Goal: Task Accomplishment & Management: Manage account settings

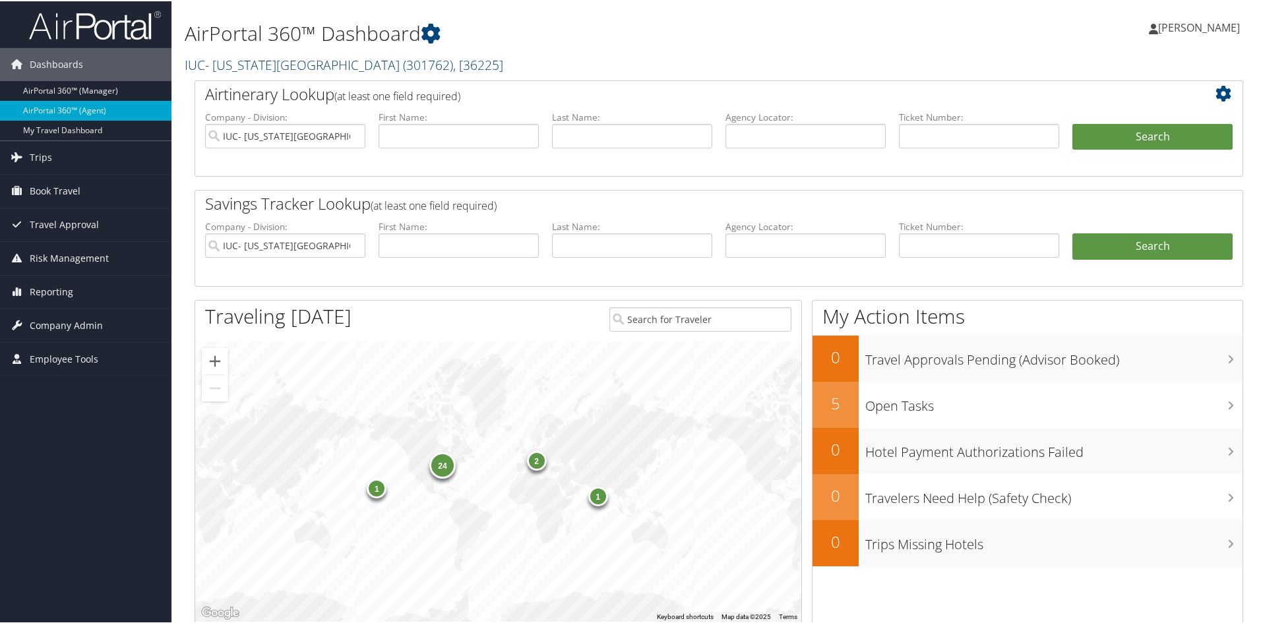
click at [453, 62] on span ", [ 36225 ]" at bounding box center [478, 64] width 50 height 18
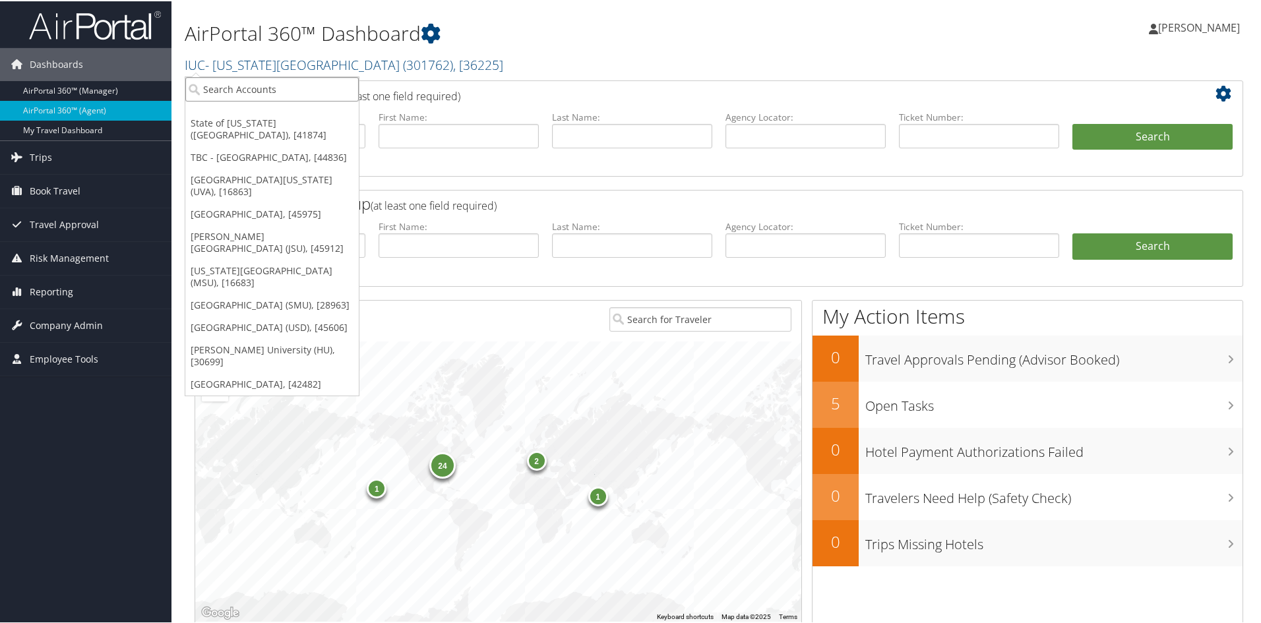
click at [328, 80] on input "search" at bounding box center [271, 88] width 173 height 24
type input "uva"
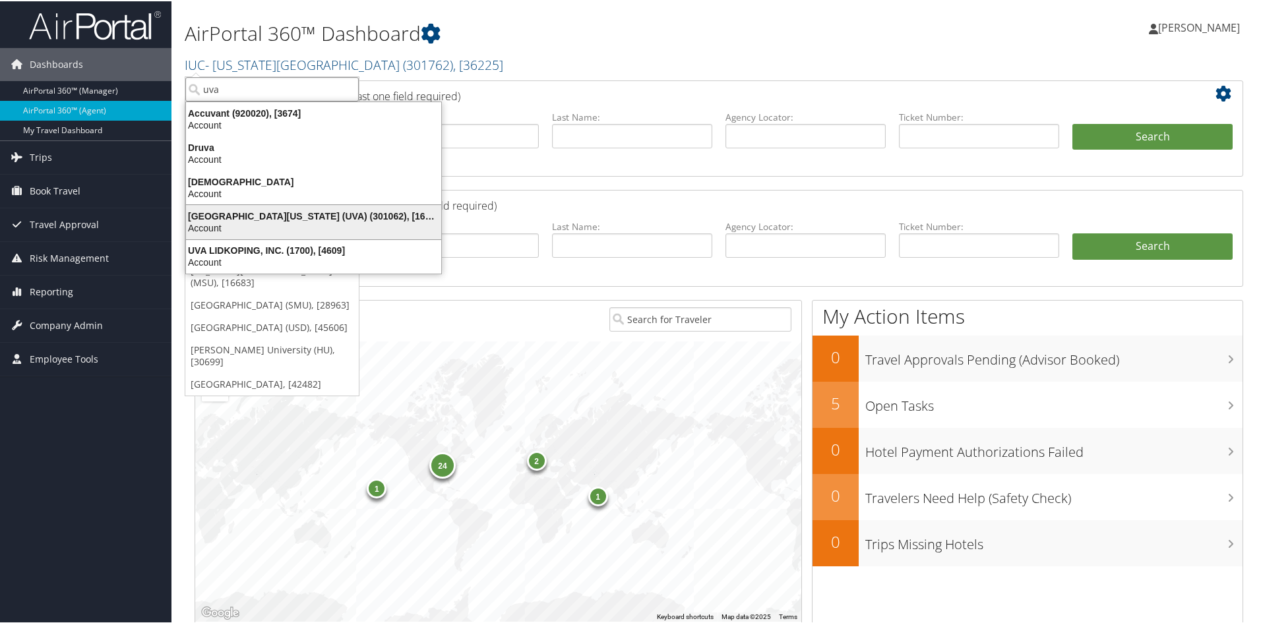
click at [275, 218] on div "University of Virginia (UVA) (301062), [16863]" at bounding box center [313, 215] width 271 height 12
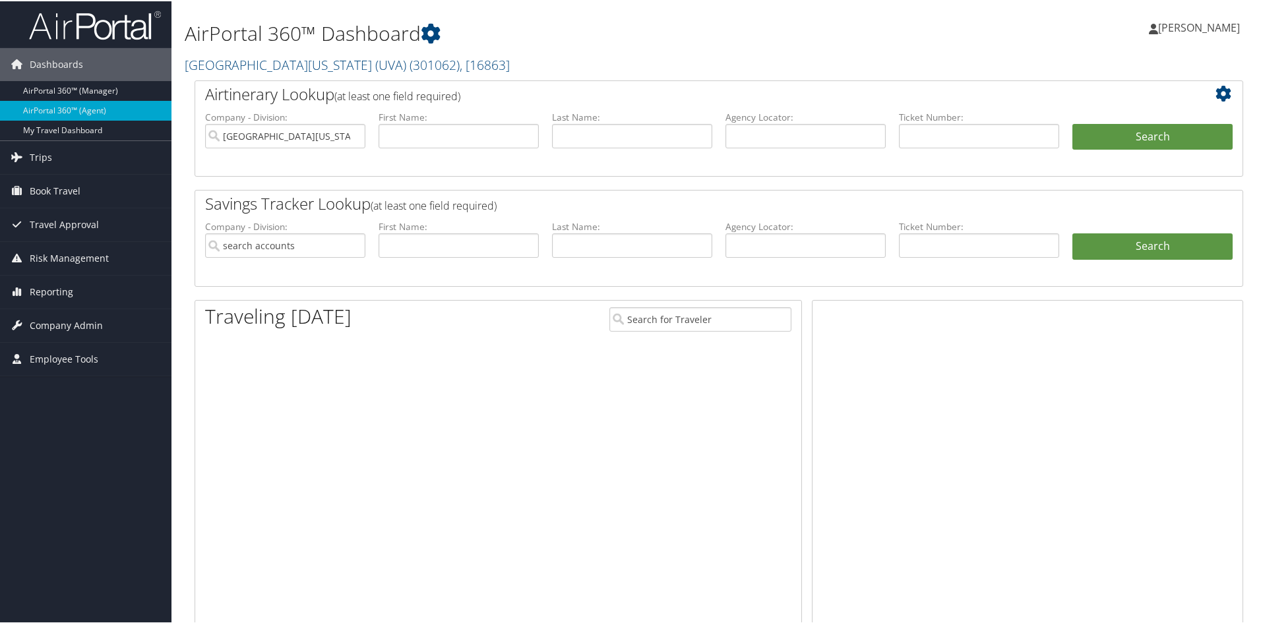
type input "University of Virginia (UVA)"
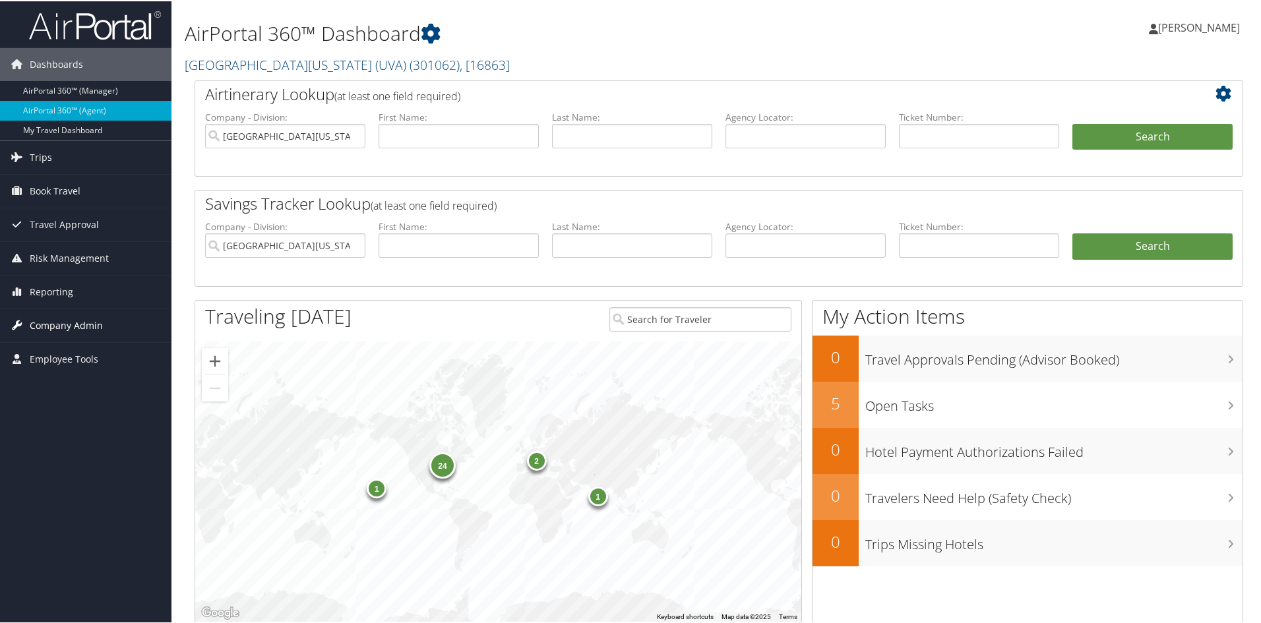
click at [36, 322] on span "Company Admin" at bounding box center [66, 324] width 73 height 33
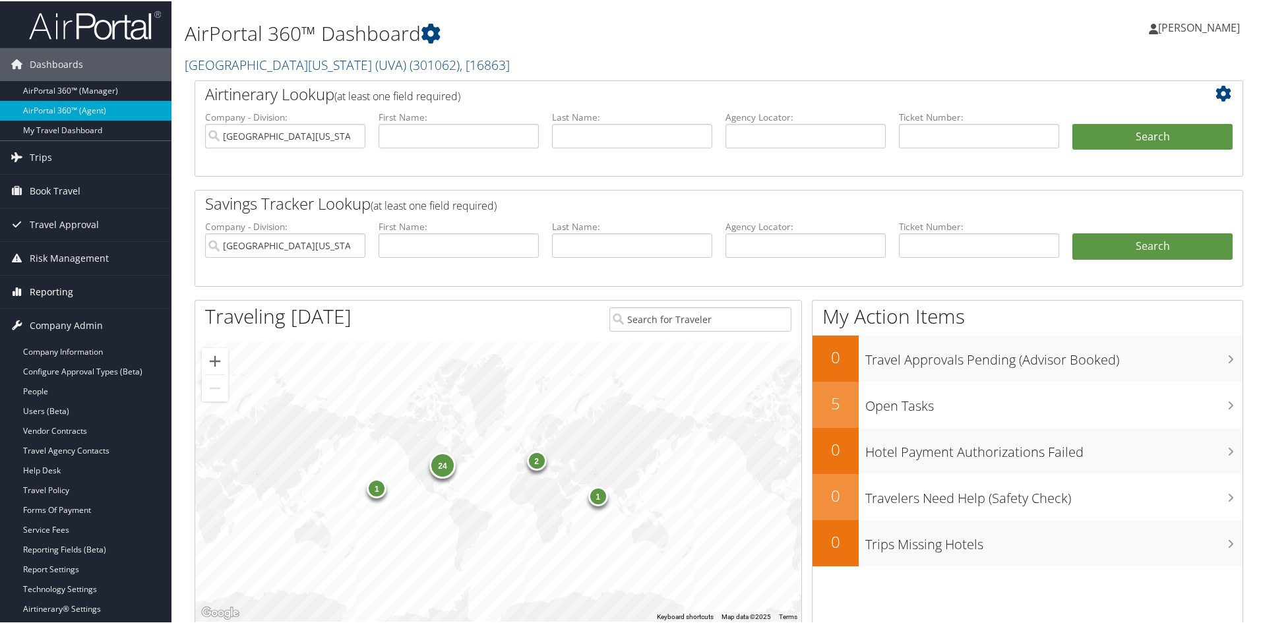
click at [76, 289] on link "Reporting" at bounding box center [85, 290] width 171 height 33
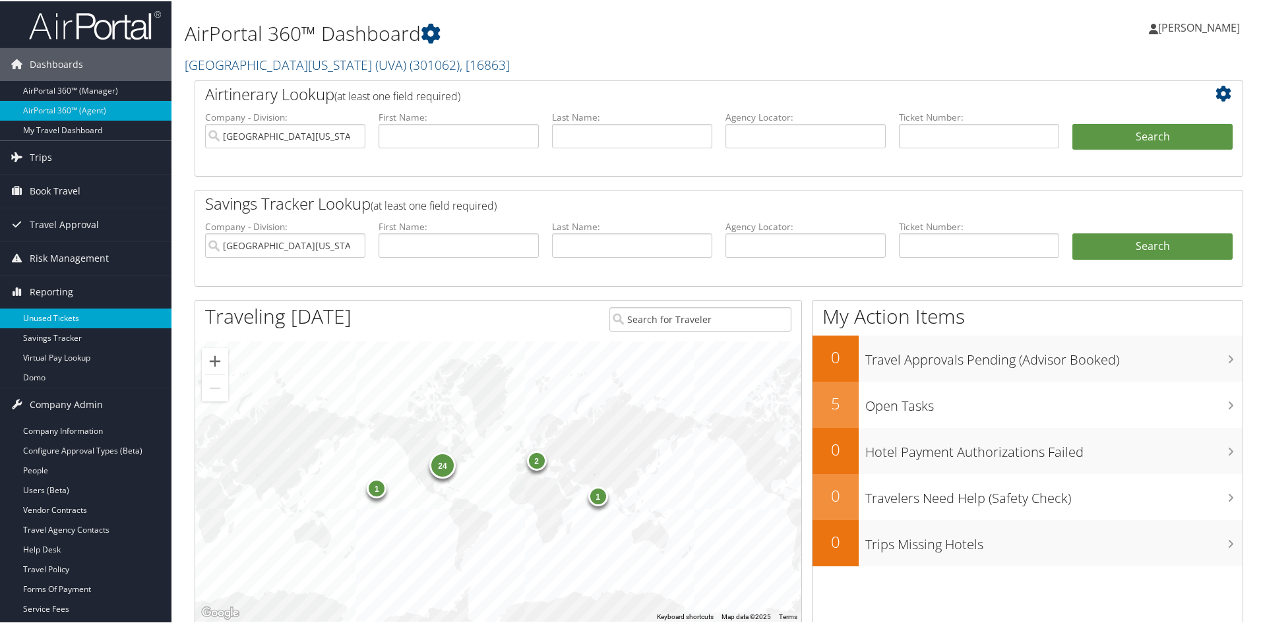
click at [73, 313] on link "Unused Tickets" at bounding box center [85, 317] width 171 height 20
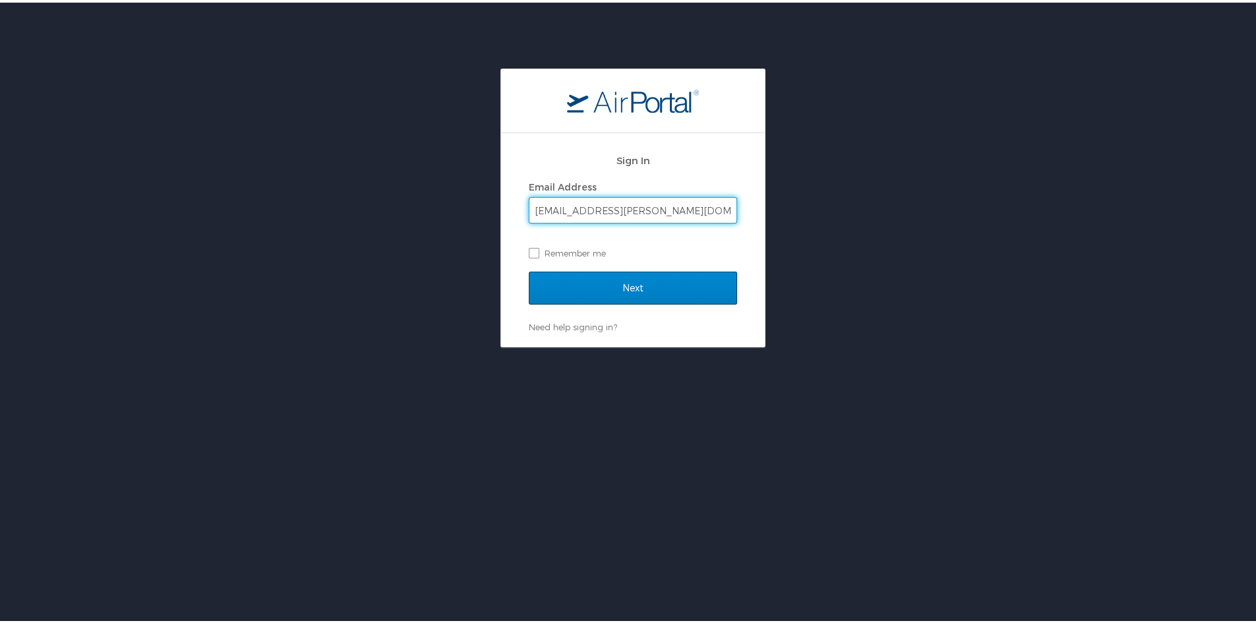
type input "cara.hoyt@cbtravel.com"
click at [641, 280] on input "Next" at bounding box center [633, 285] width 208 height 33
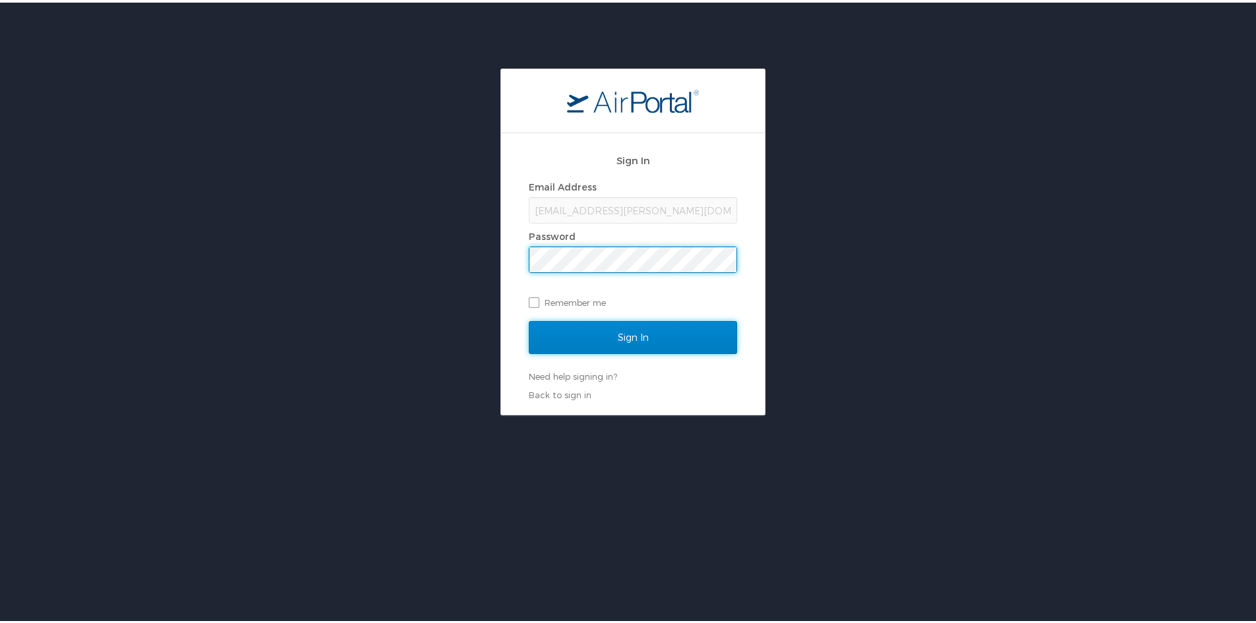
click at [684, 347] on input "Sign In" at bounding box center [633, 334] width 208 height 33
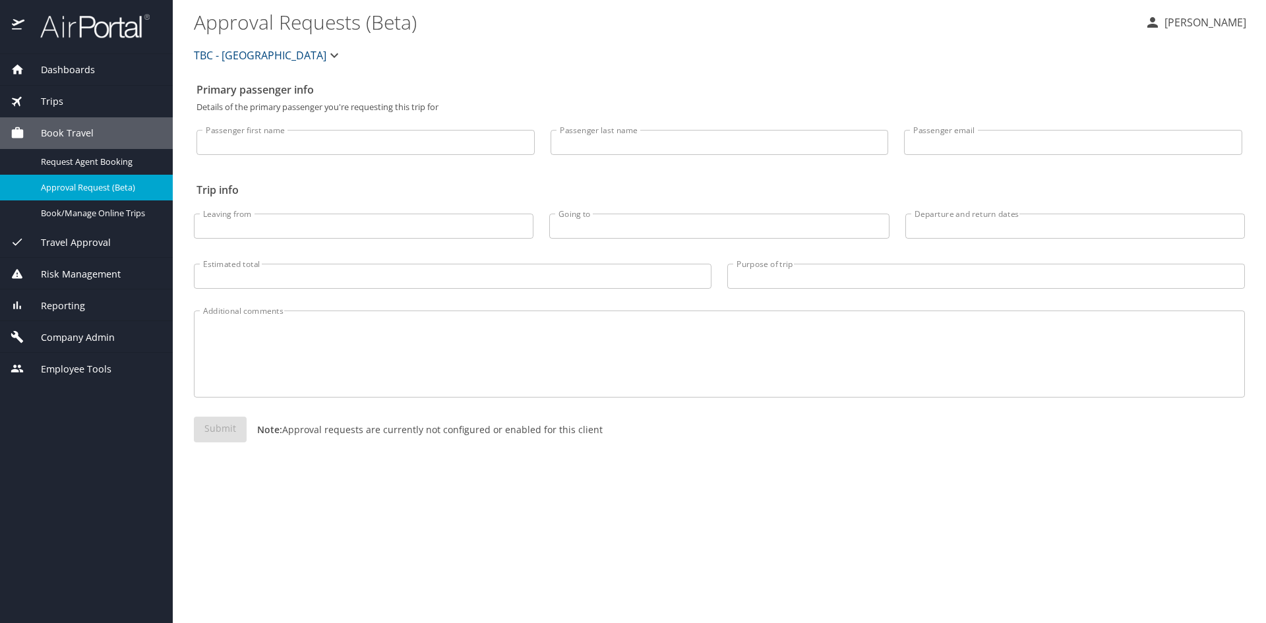
click at [65, 67] on span "Dashboards" at bounding box center [59, 70] width 71 height 15
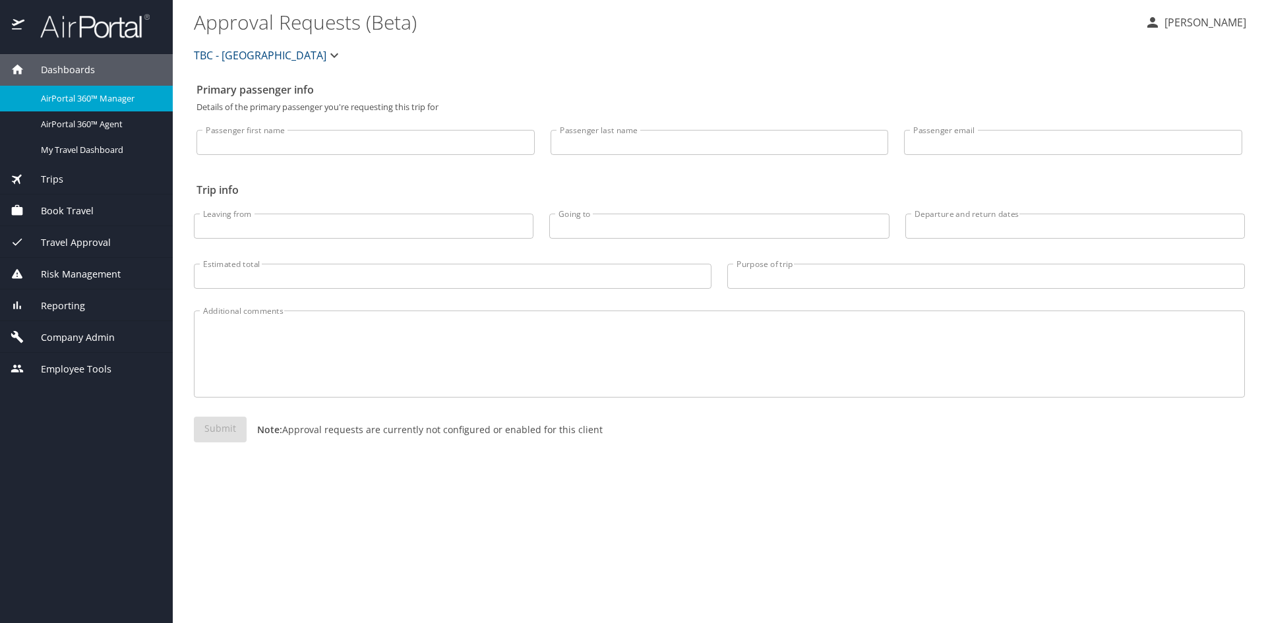
click at [67, 310] on span "Reporting" at bounding box center [54, 306] width 61 height 15
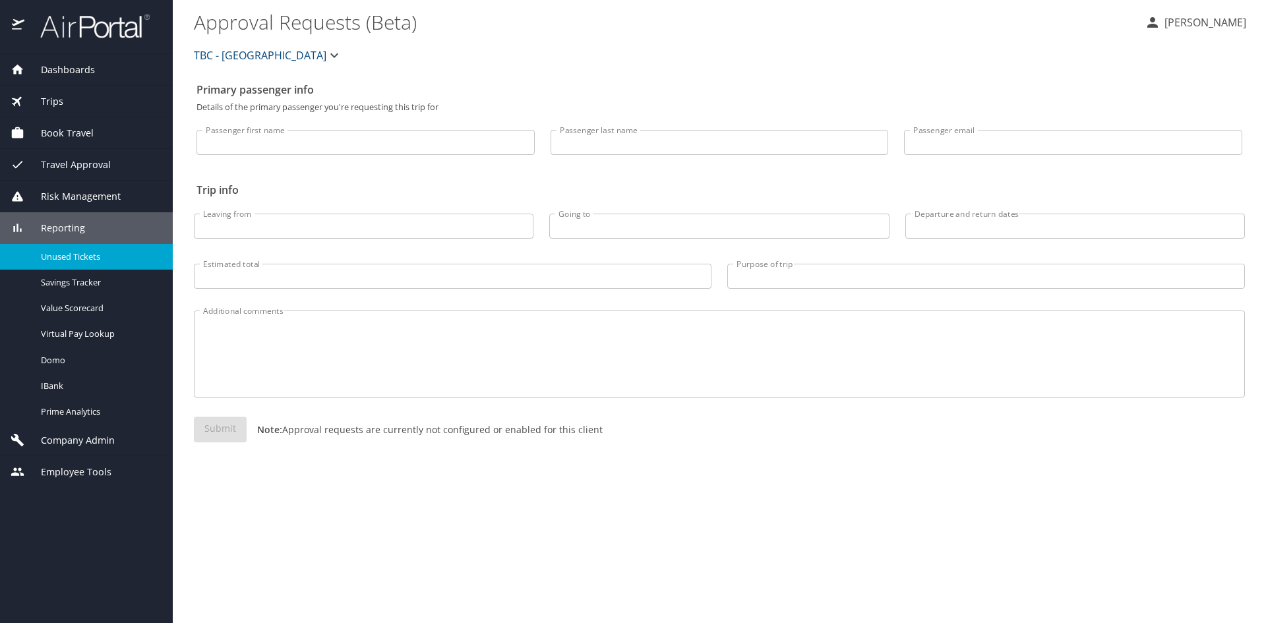
click at [61, 258] on span "Unused Tickets" at bounding box center [99, 257] width 116 height 13
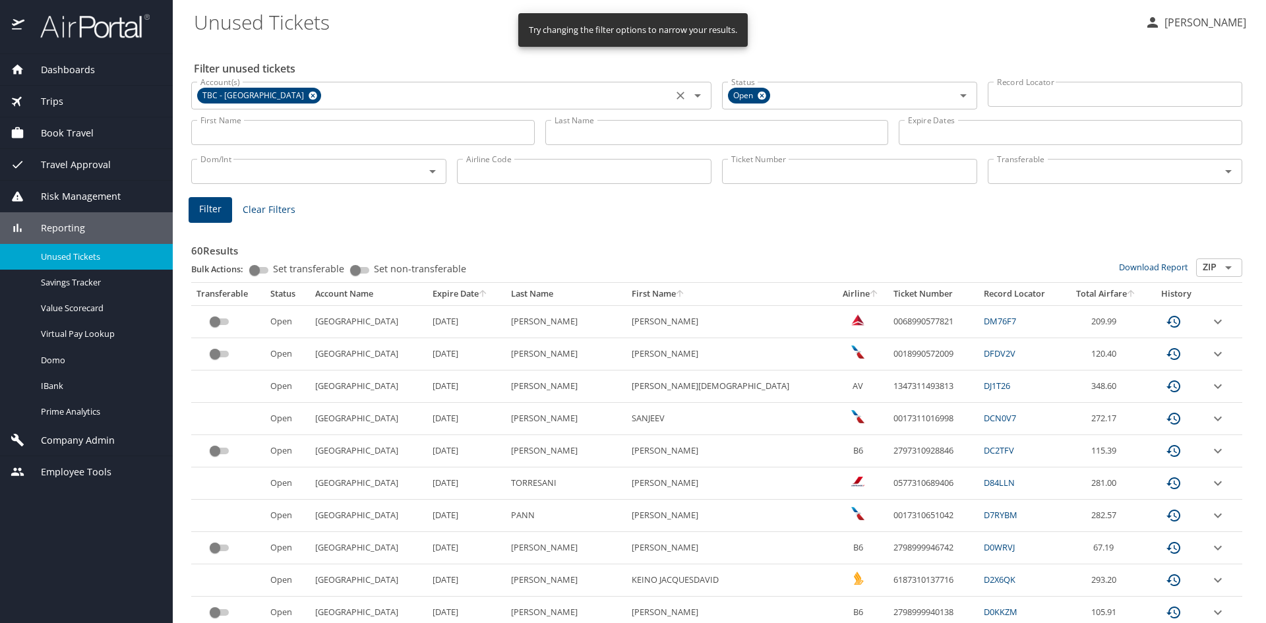
click at [317, 97] on icon at bounding box center [313, 96] width 9 height 9
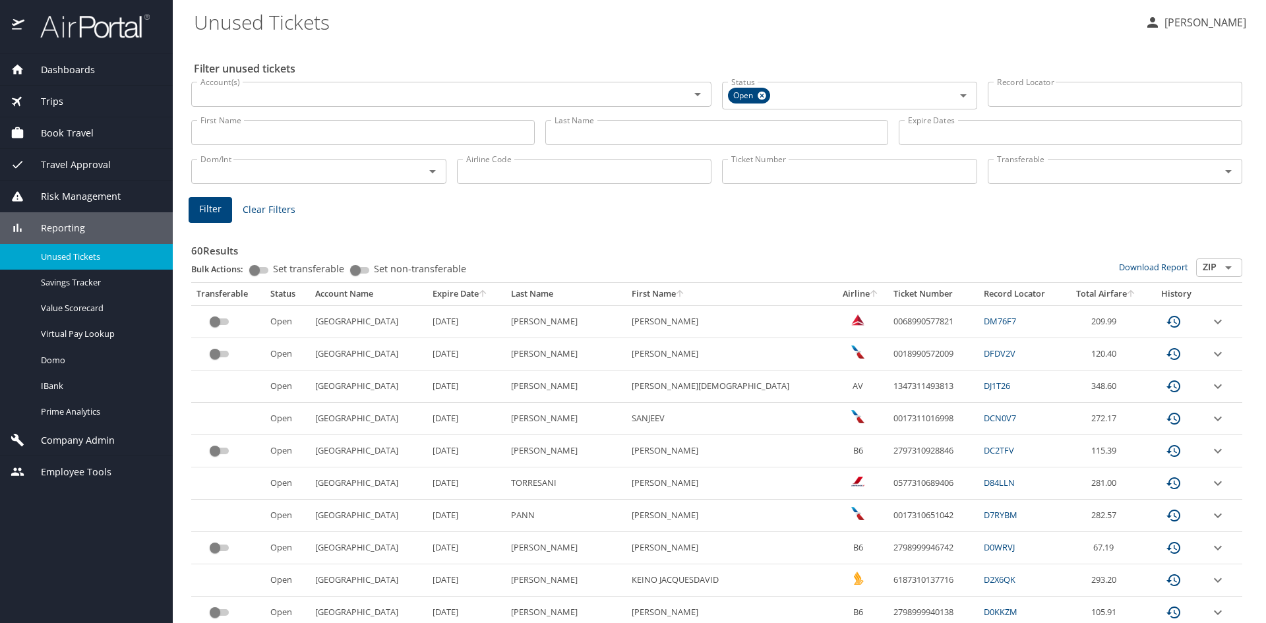
click at [80, 70] on span "Dashboards" at bounding box center [59, 70] width 71 height 15
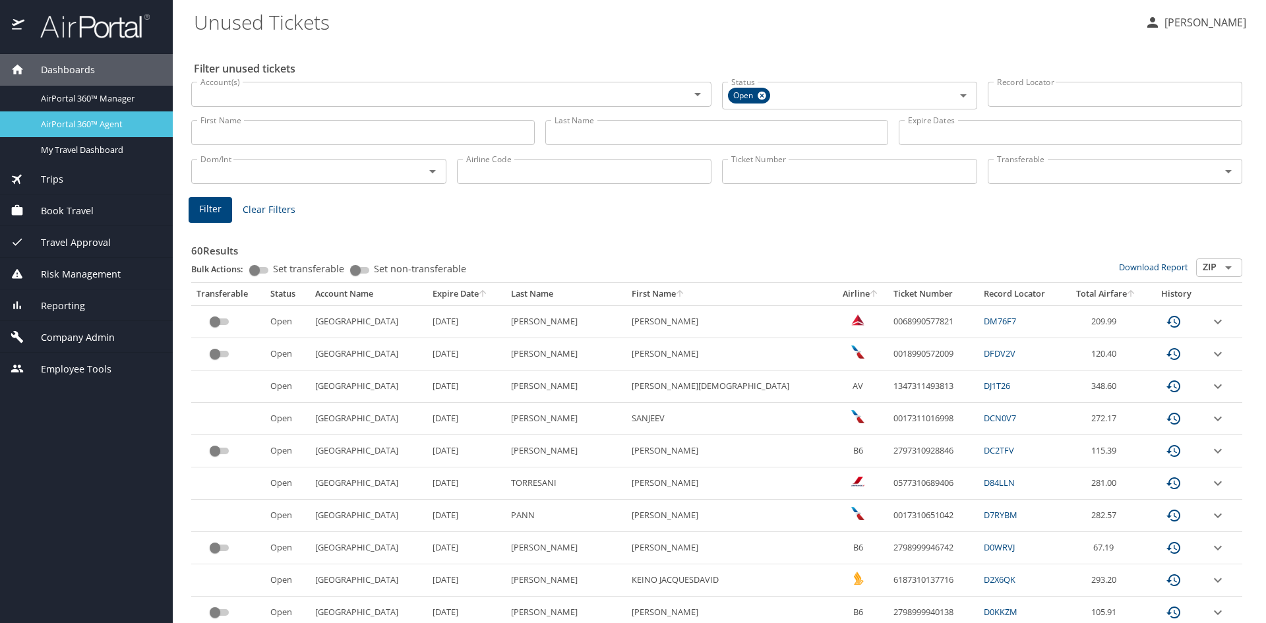
click at [94, 125] on span "AirPortal 360™ Agent" at bounding box center [99, 124] width 116 height 13
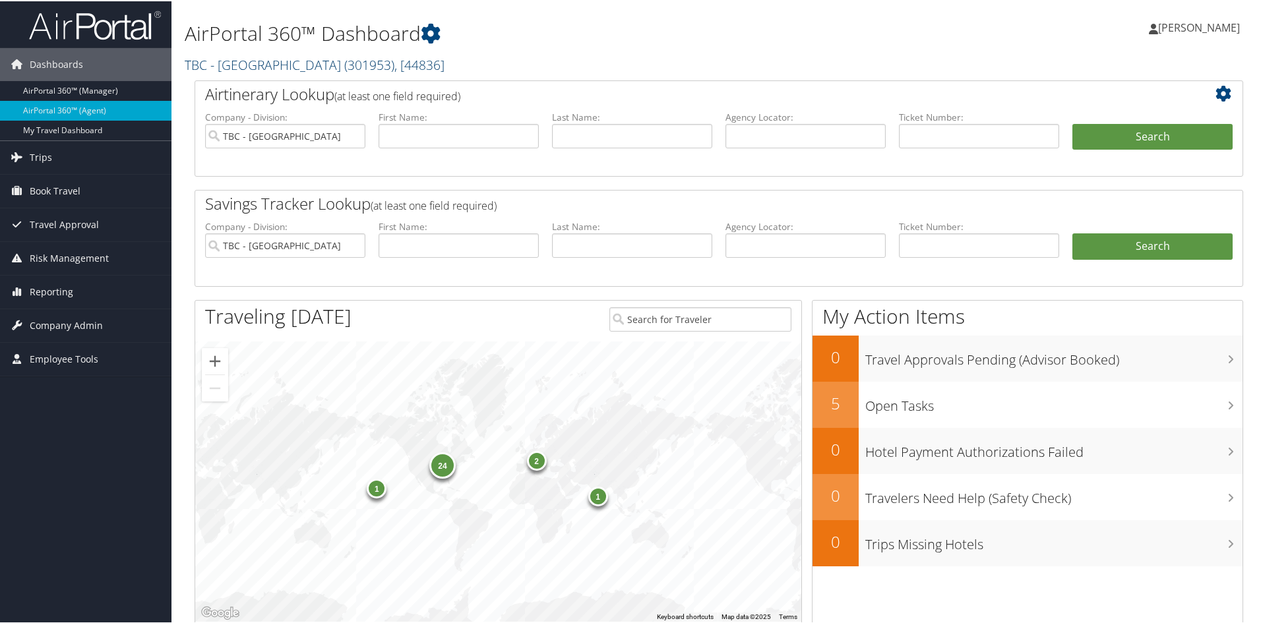
click at [413, 60] on span ", [ 44836 ]" at bounding box center [419, 64] width 50 height 18
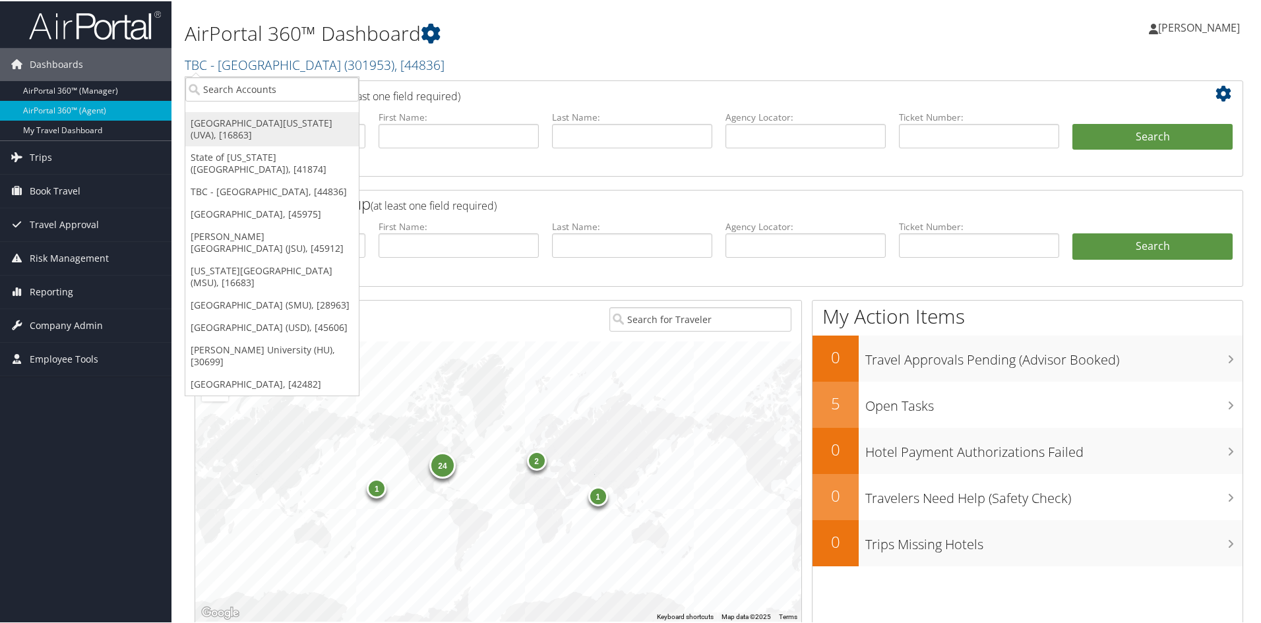
click at [298, 119] on link "[GEOGRAPHIC_DATA][US_STATE] (UVA), [16863]" at bounding box center [271, 128] width 173 height 34
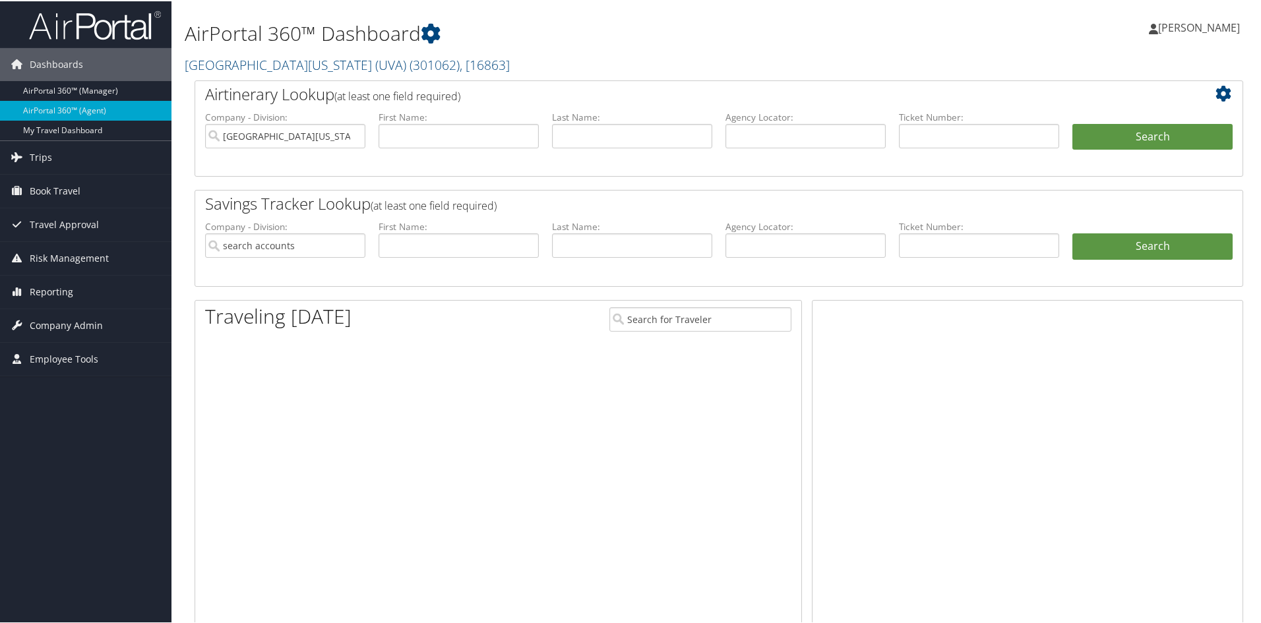
type input "[GEOGRAPHIC_DATA][US_STATE] (UVA)"
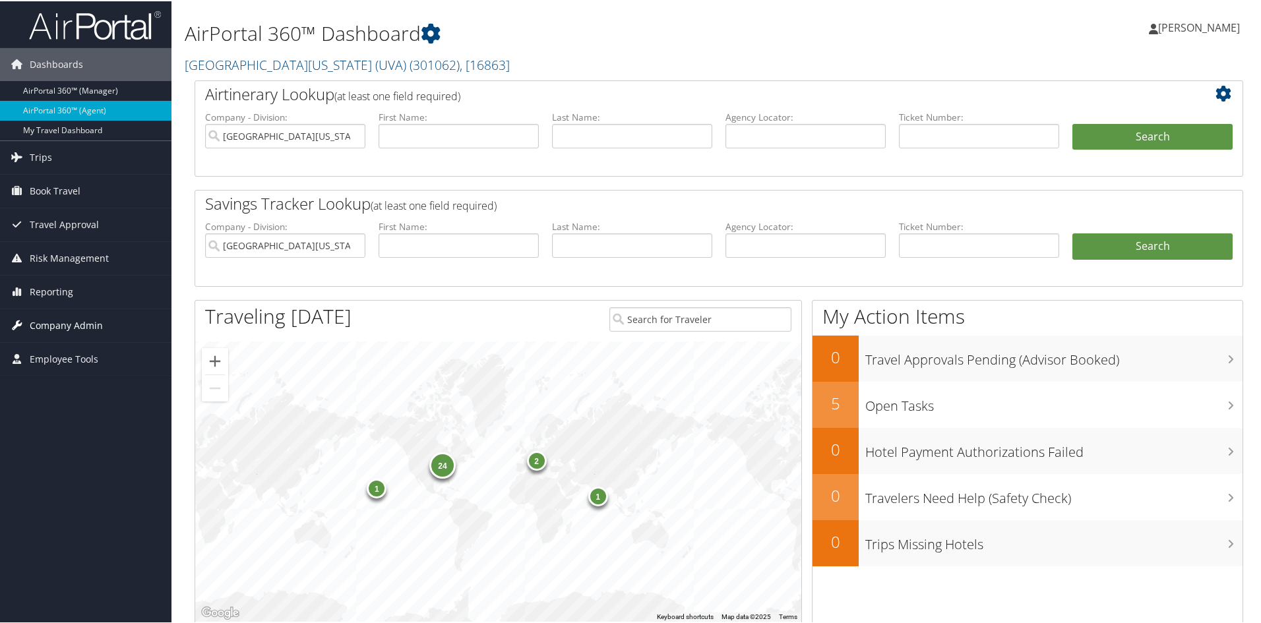
click at [90, 326] on span "Company Admin" at bounding box center [66, 324] width 73 height 33
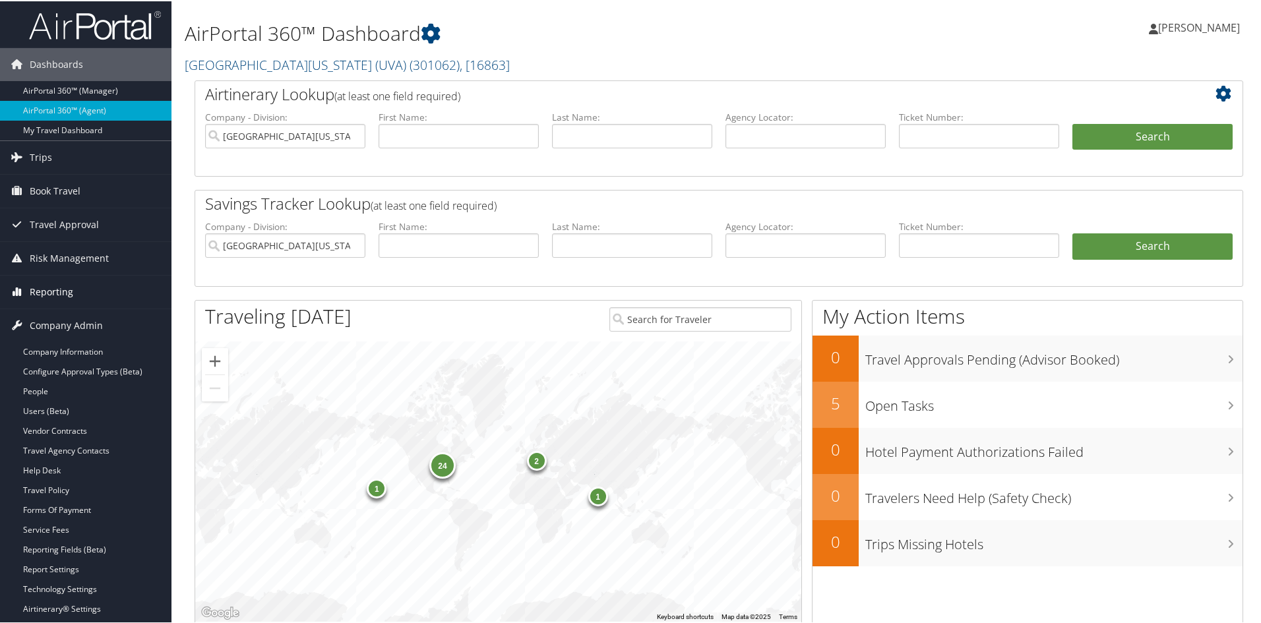
click at [52, 289] on span "Reporting" at bounding box center [52, 290] width 44 height 33
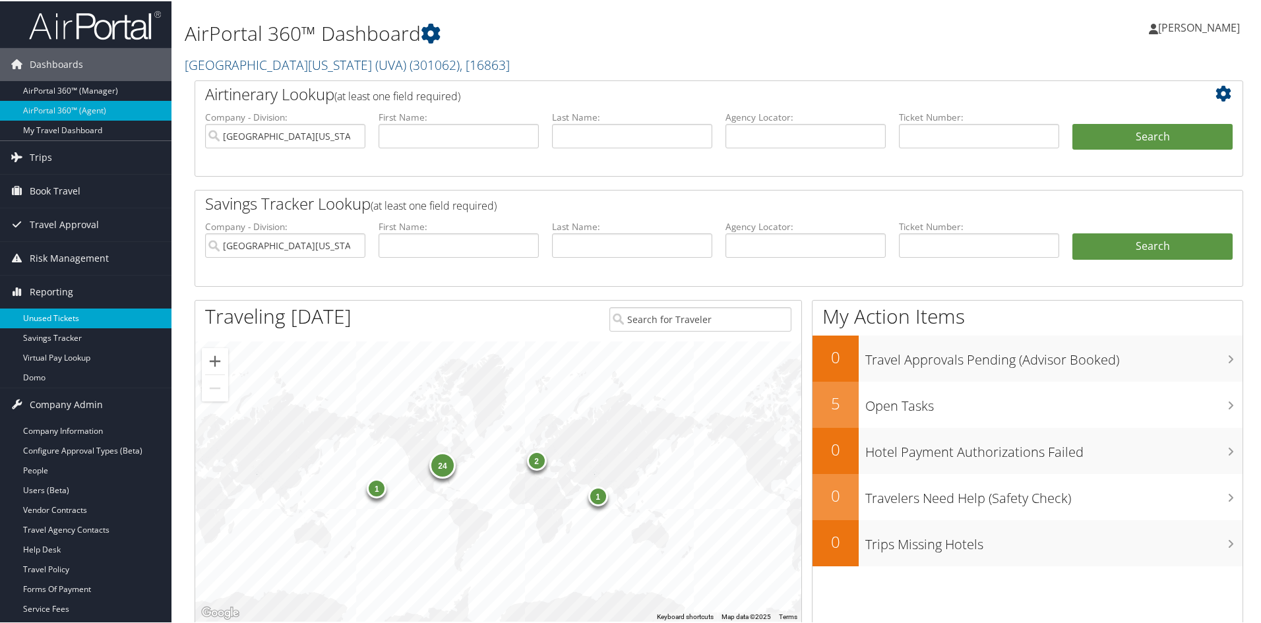
click at [62, 313] on link "Unused Tickets" at bounding box center [85, 317] width 171 height 20
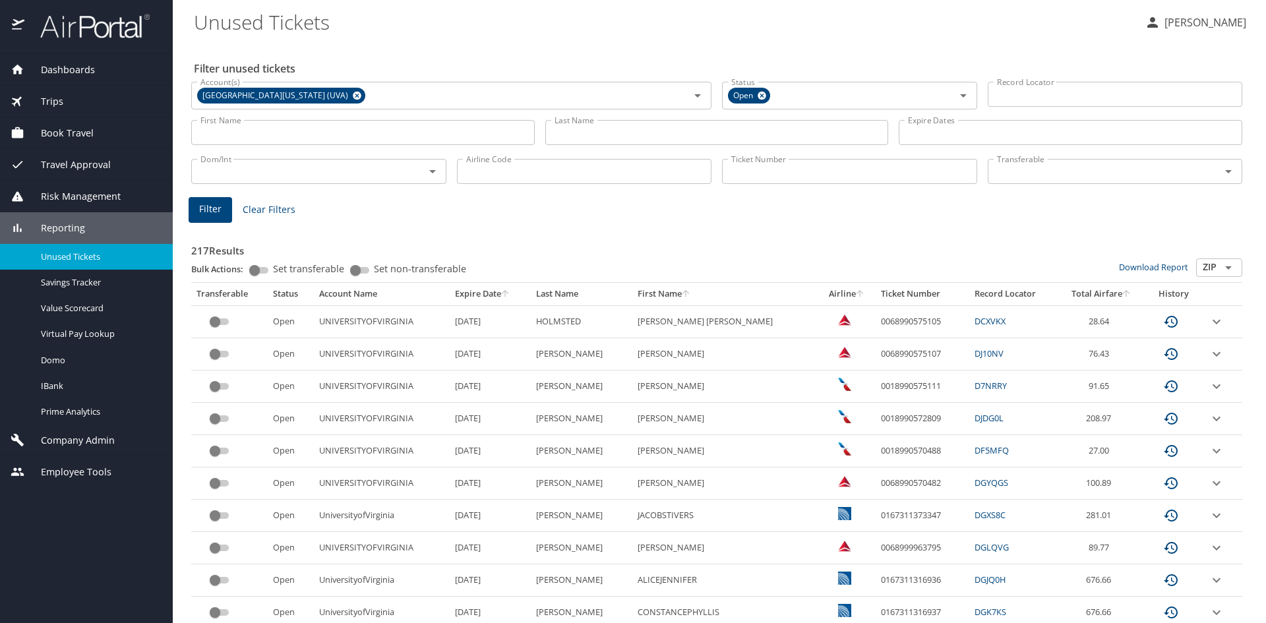
click at [798, 174] on input "Ticket Number" at bounding box center [849, 171] width 255 height 25
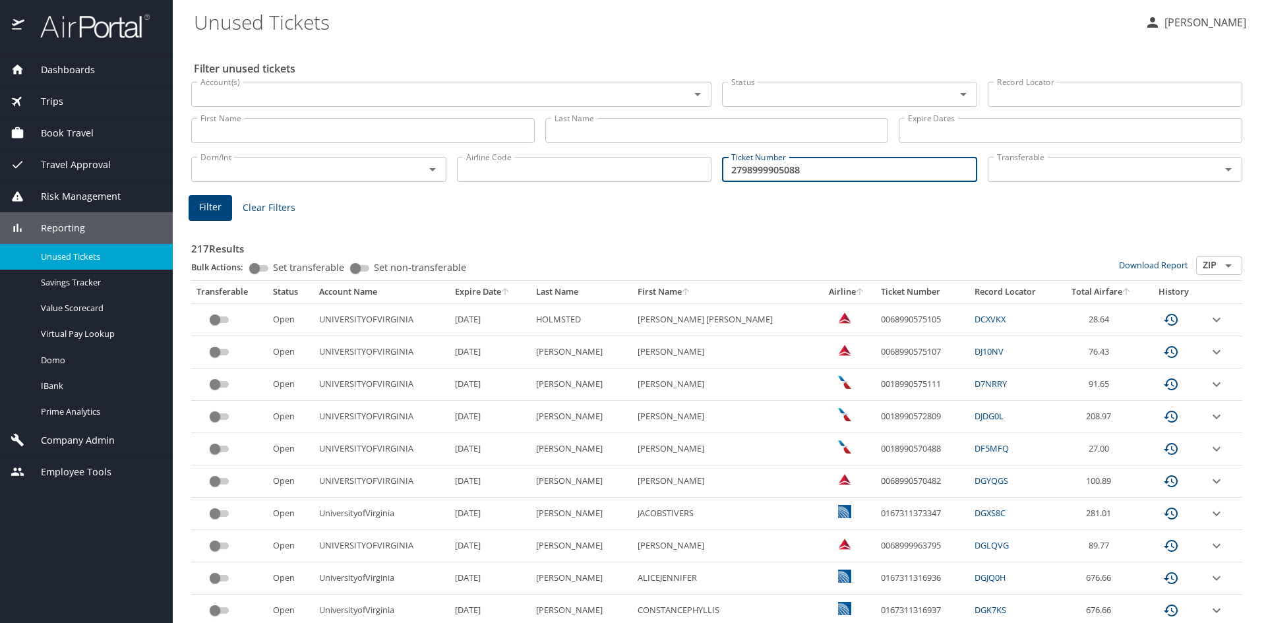
type input "2798999905088"
click at [212, 207] on span "Filter" at bounding box center [210, 207] width 22 height 16
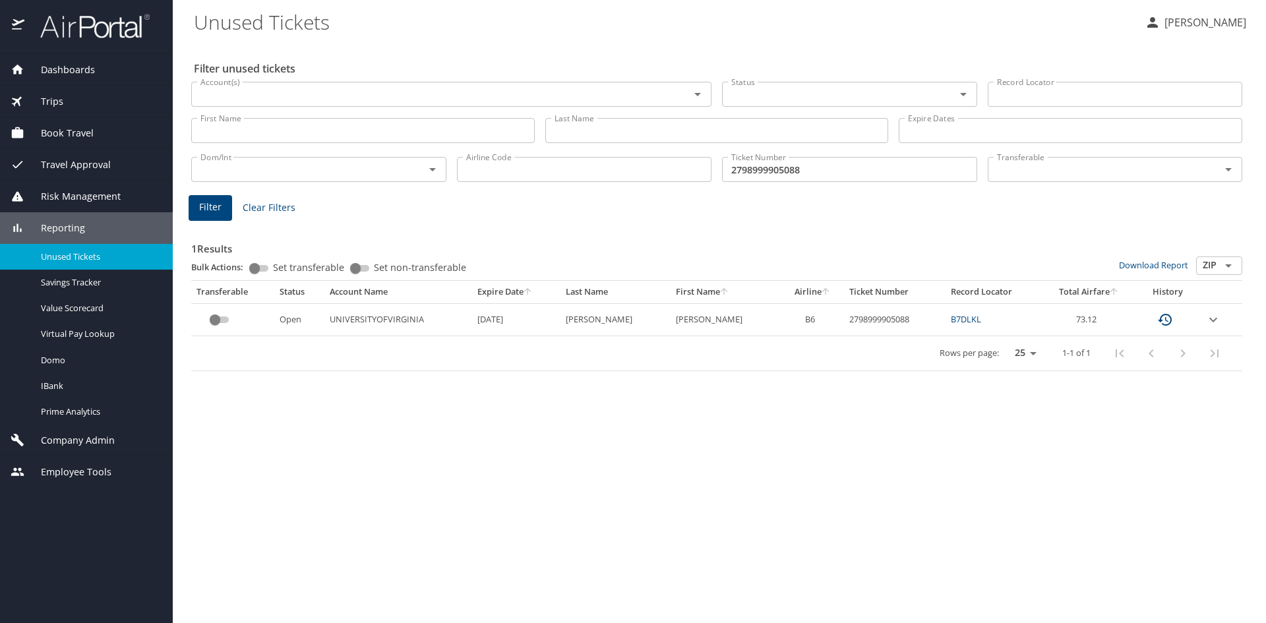
click at [49, 69] on span "Dashboards" at bounding box center [59, 70] width 71 height 15
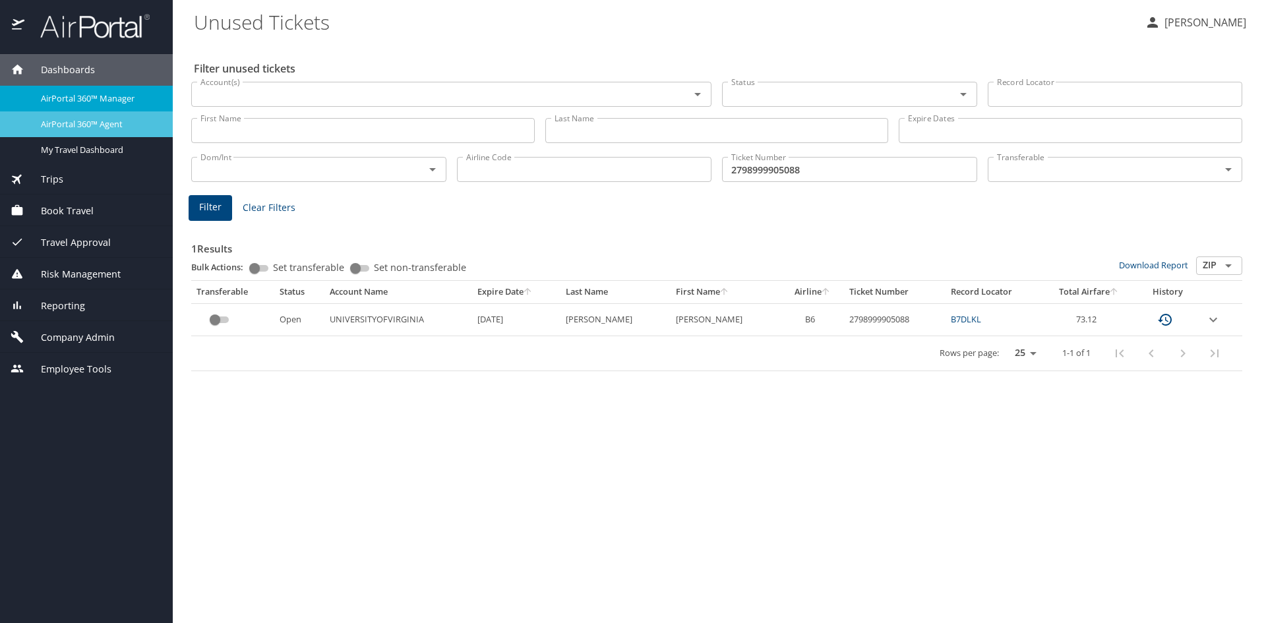
click at [65, 121] on span "AirPortal 360™ Agent" at bounding box center [99, 124] width 116 height 13
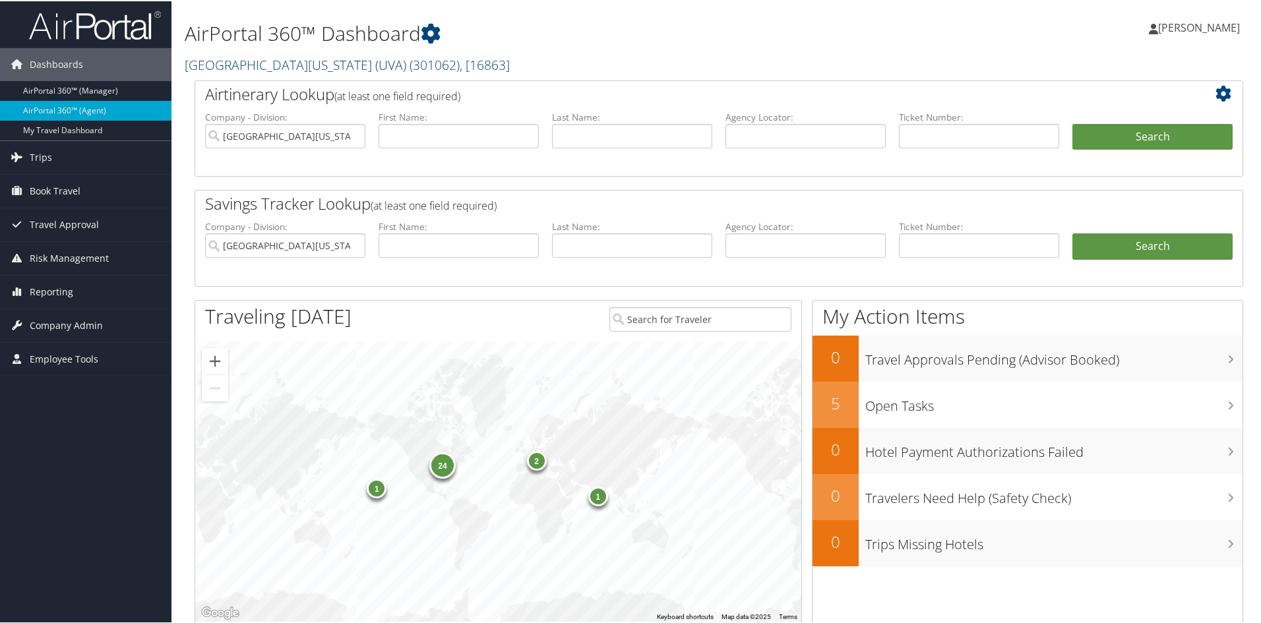
click at [460, 63] on span ", [ 16863 ]" at bounding box center [485, 64] width 50 height 18
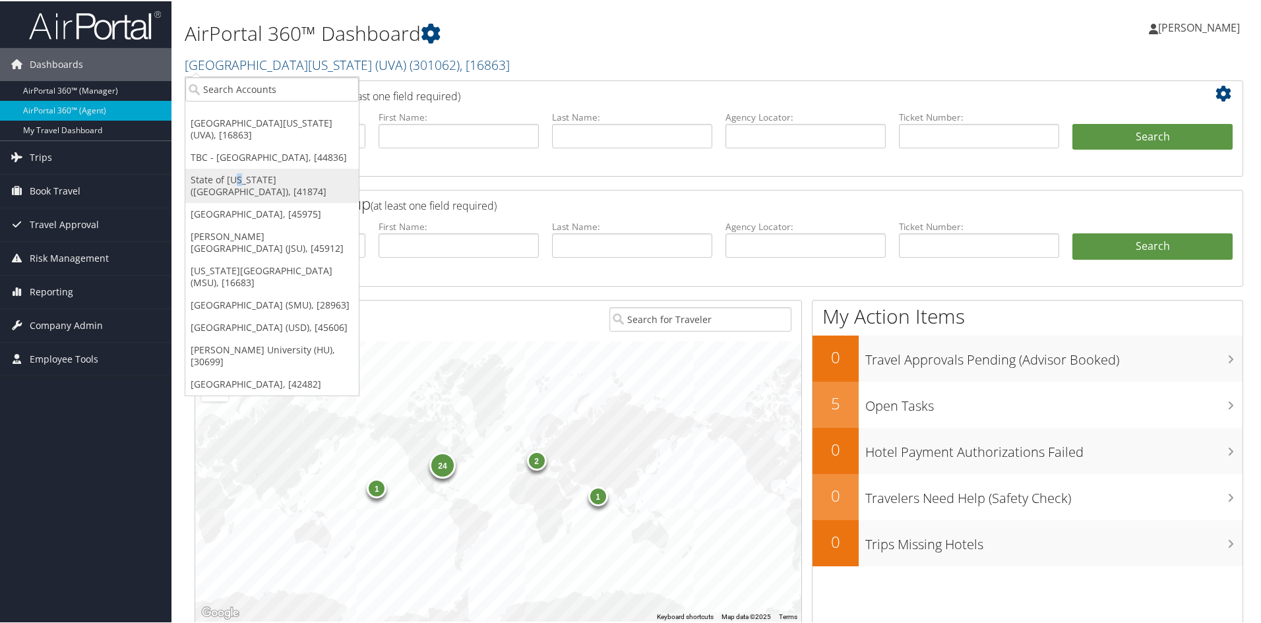
click at [239, 177] on link "State of [US_STATE] ([GEOGRAPHIC_DATA]), [41874]" at bounding box center [271, 184] width 173 height 34
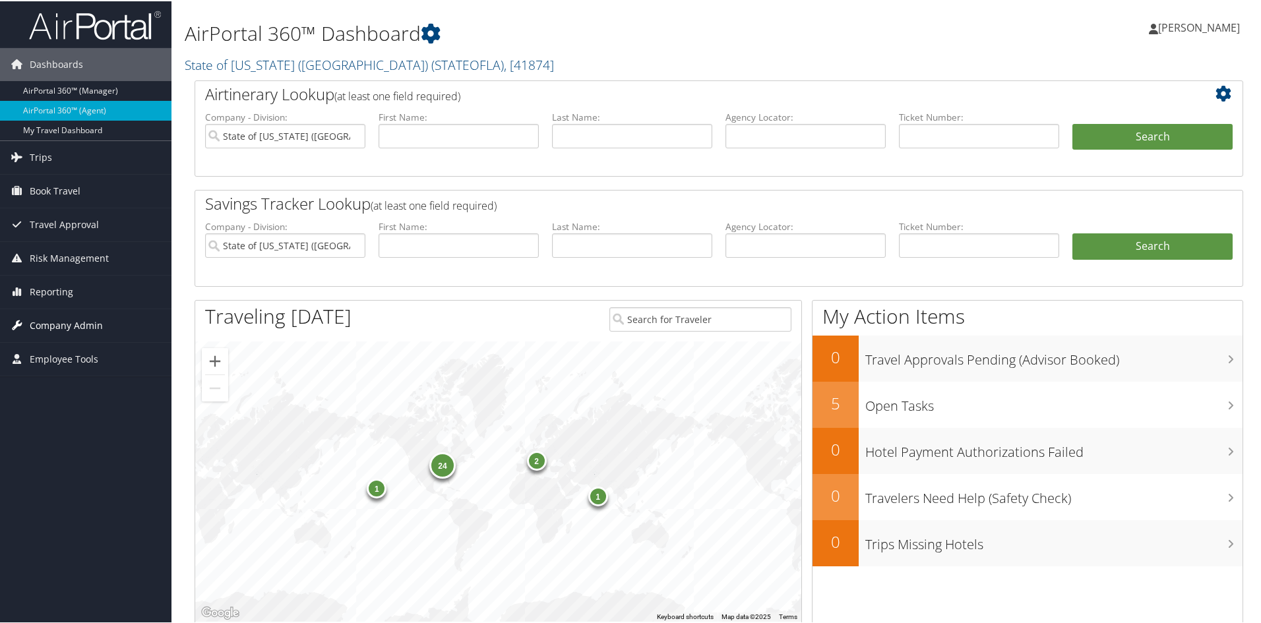
click at [65, 326] on span "Company Admin" at bounding box center [66, 324] width 73 height 33
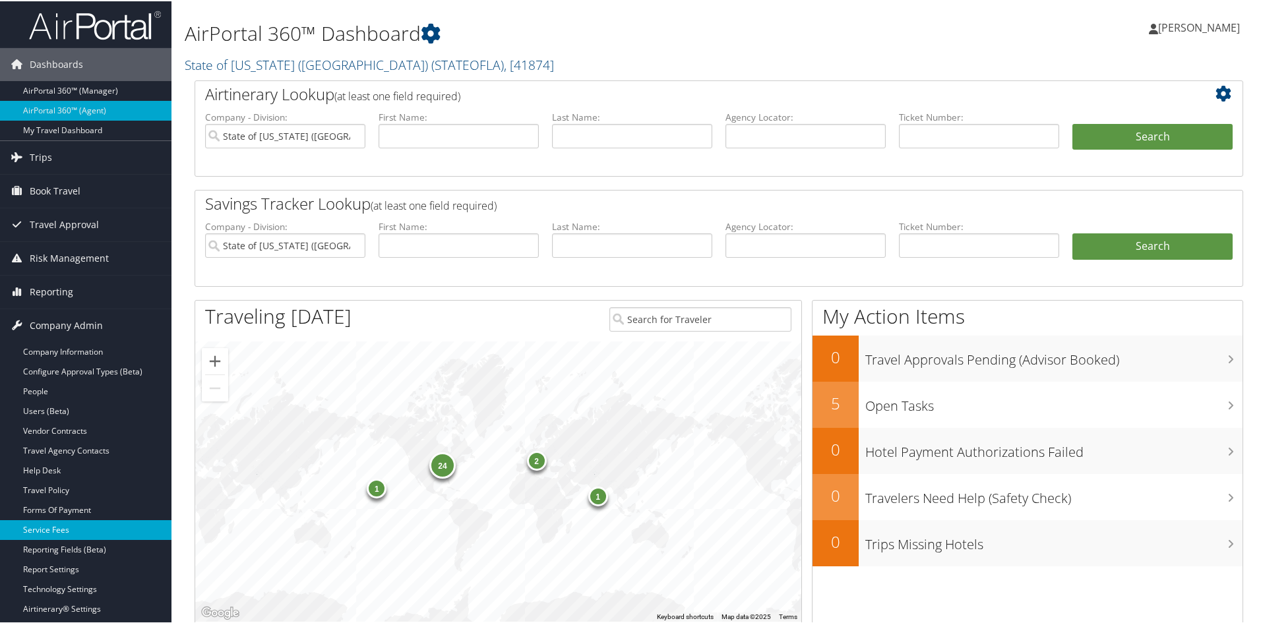
click at [59, 526] on link "Service Fees" at bounding box center [85, 529] width 171 height 20
